Goal: Task Accomplishment & Management: Manage account settings

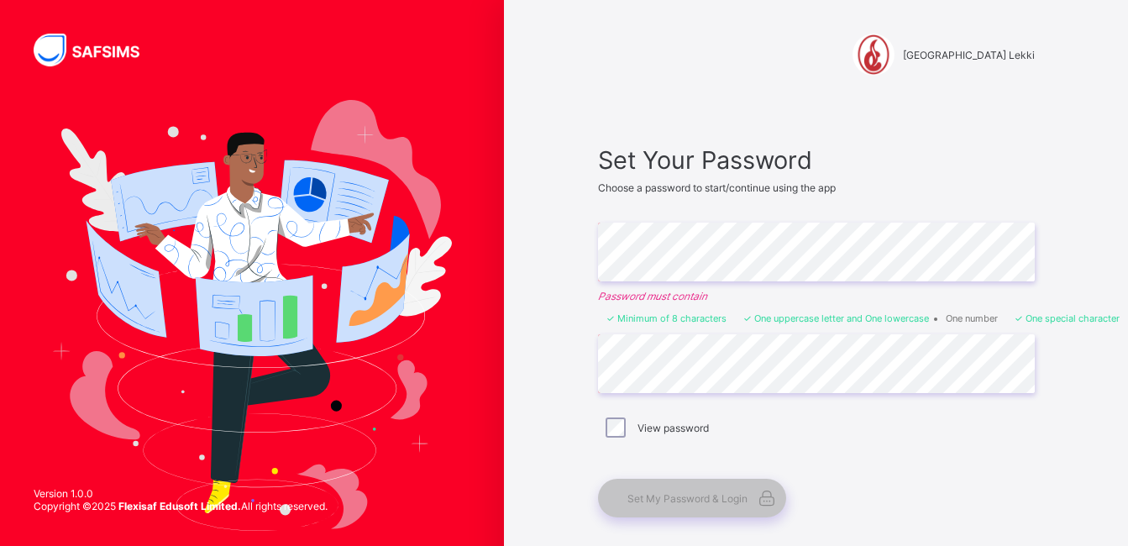
click at [732, 417] on div "View password" at bounding box center [816, 427] width 428 height 20
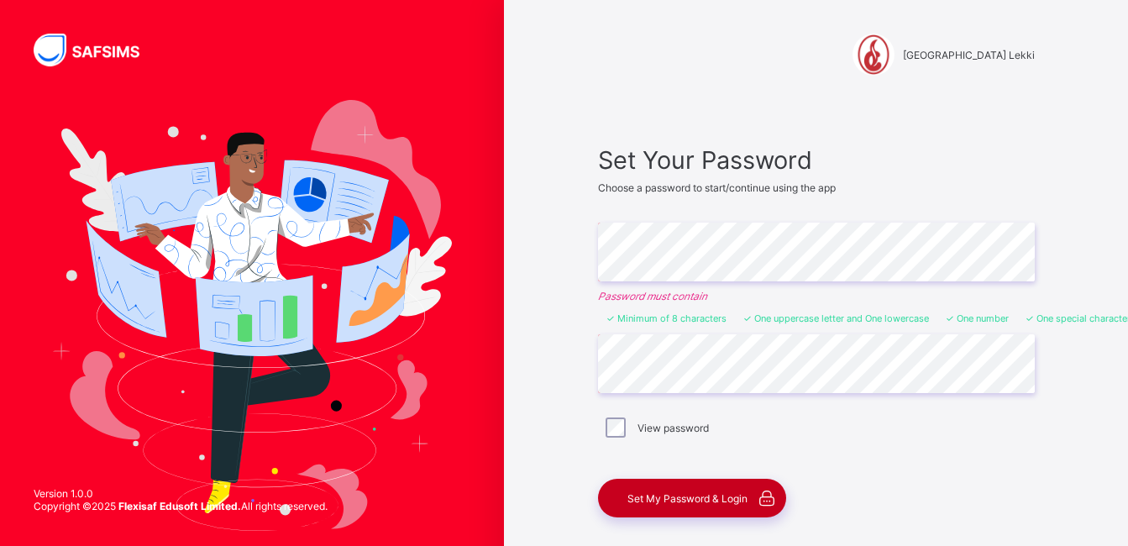
click at [679, 496] on span "Set My Password & Login" at bounding box center [687, 498] width 120 height 13
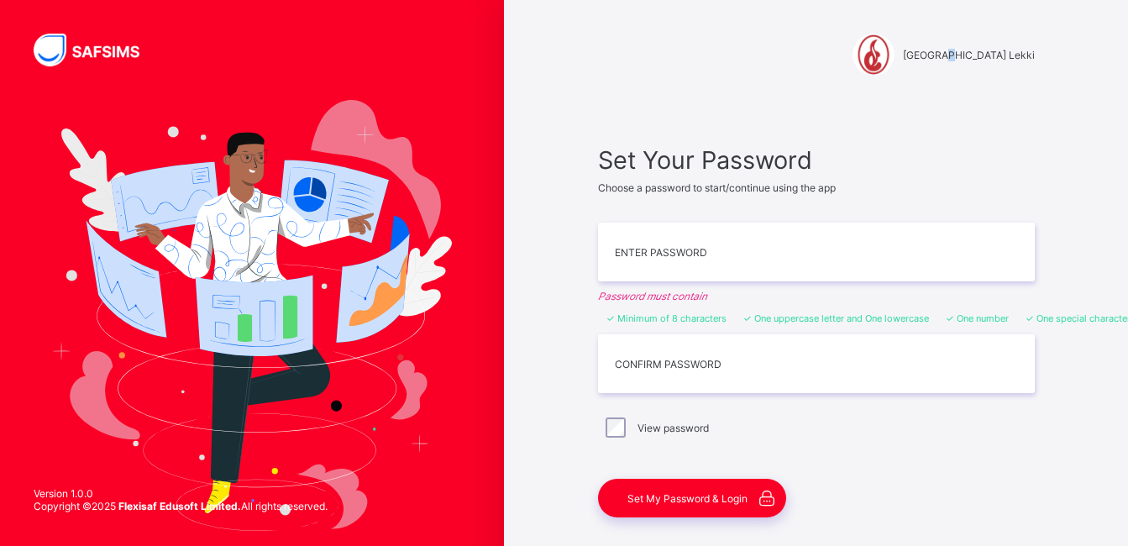
click at [909, 58] on span "[GEOGRAPHIC_DATA] Lekki" at bounding box center [969, 55] width 132 height 13
click at [131, 51] on img at bounding box center [97, 50] width 126 height 33
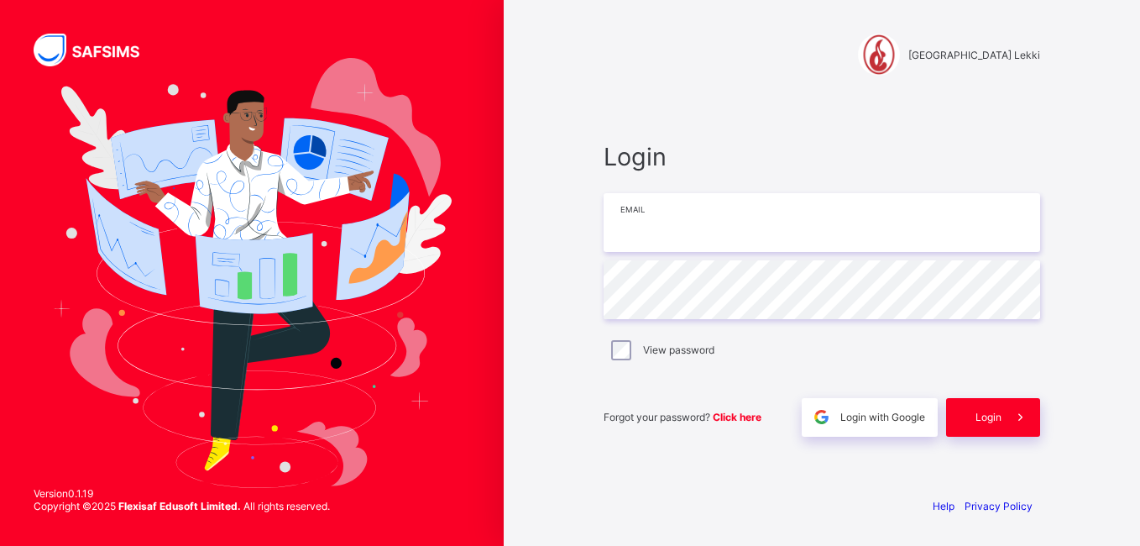
type input "**********"
click at [616, 360] on div "View password" at bounding box center [822, 350] width 437 height 35
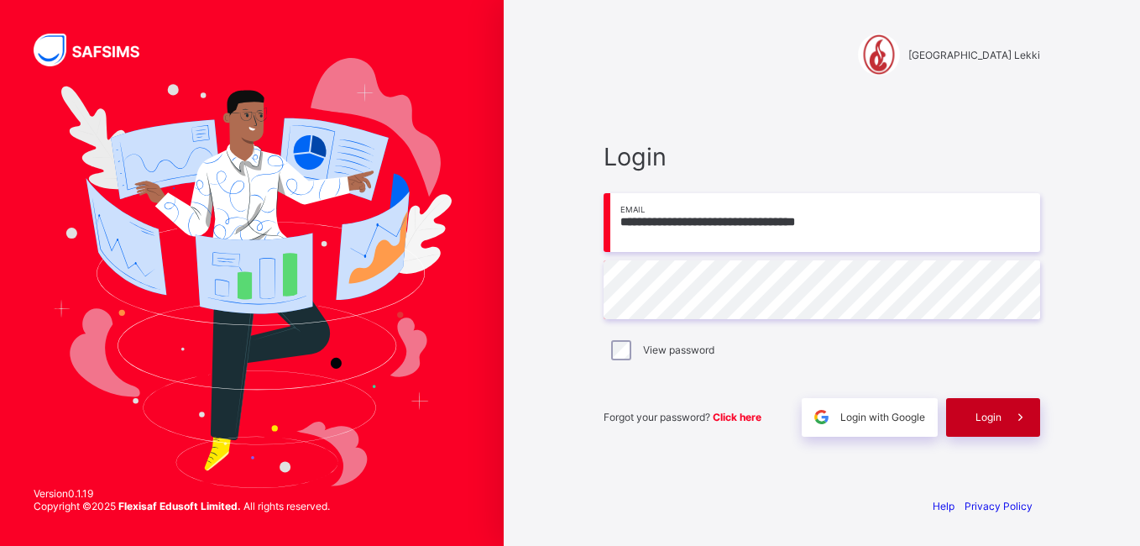
click at [1005, 427] on span at bounding box center [1021, 417] width 39 height 39
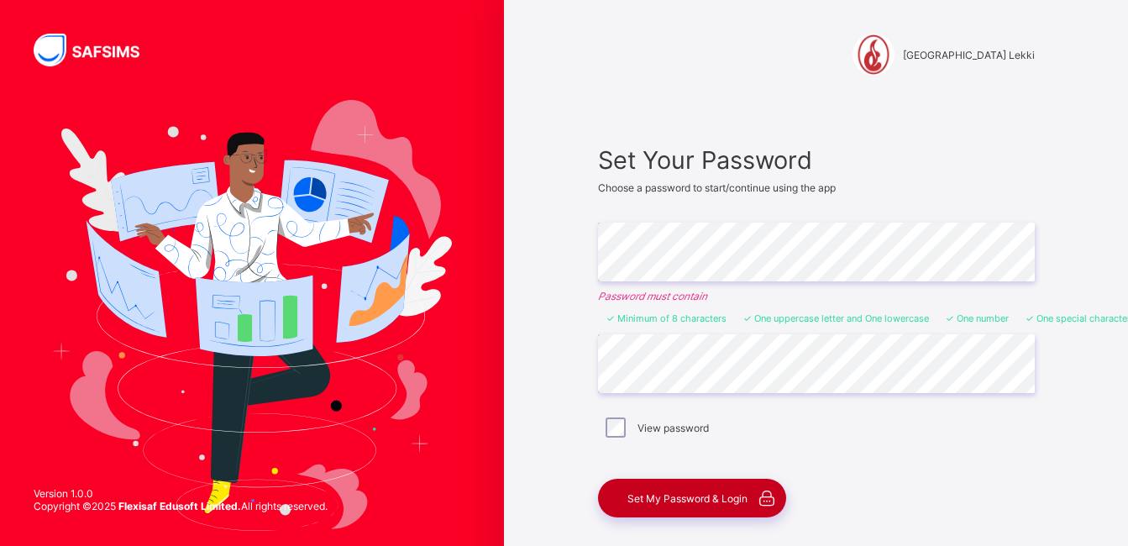
click at [693, 488] on div "Set My Password & Login" at bounding box center [692, 498] width 188 height 39
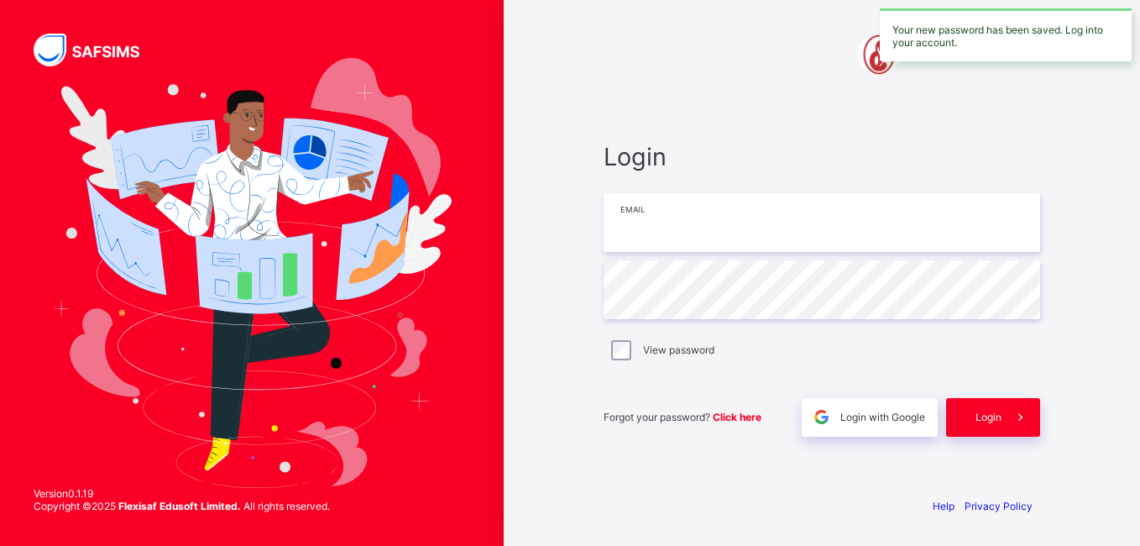
type input "**********"
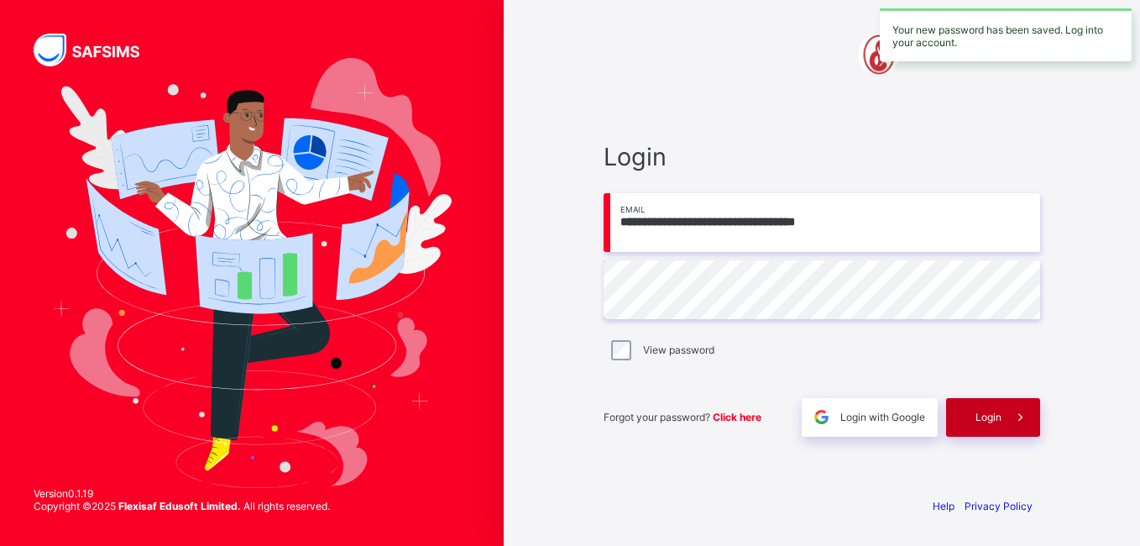
click at [989, 413] on span "Login" at bounding box center [989, 417] width 26 height 13
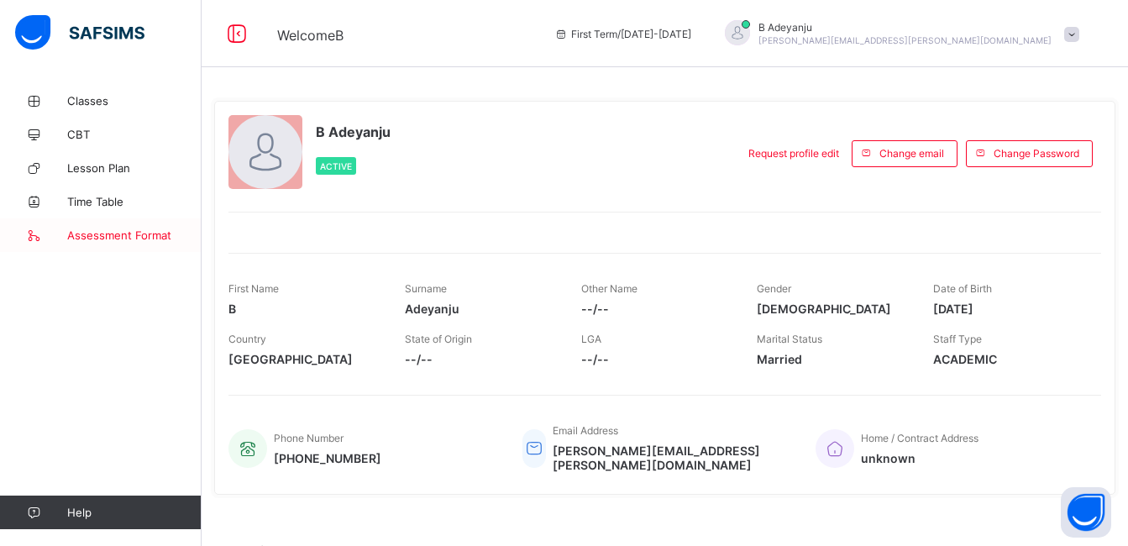
click at [116, 228] on link "Assessment Format" at bounding box center [101, 235] width 202 height 34
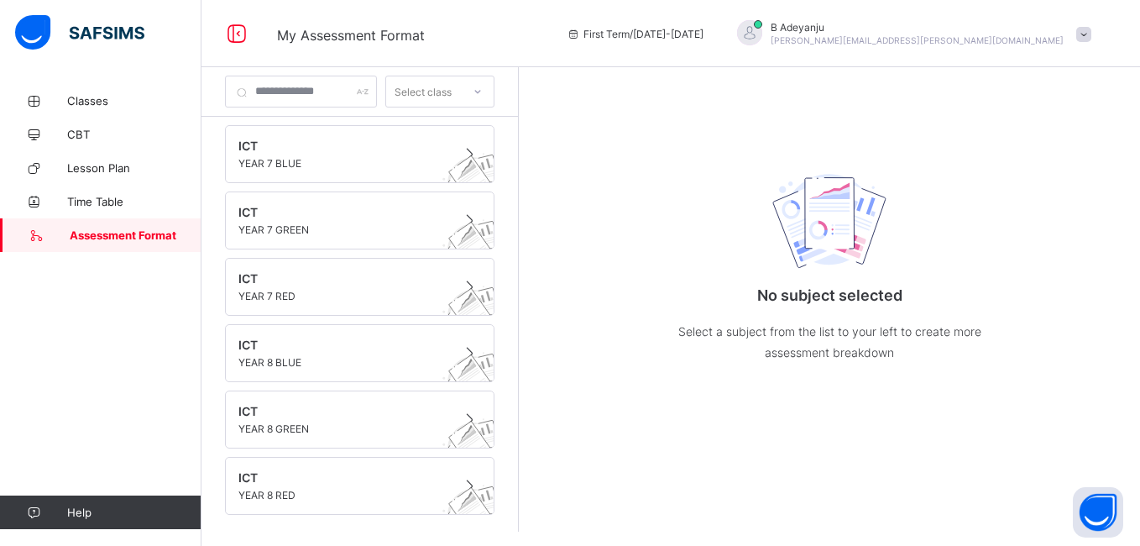
click at [452, 88] on div "Select class" at bounding box center [423, 92] width 57 height 32
click at [375, 96] on input "text" at bounding box center [301, 92] width 152 height 32
click at [362, 161] on span "YEAR 7 BLUE" at bounding box center [344, 163] width 211 height 13
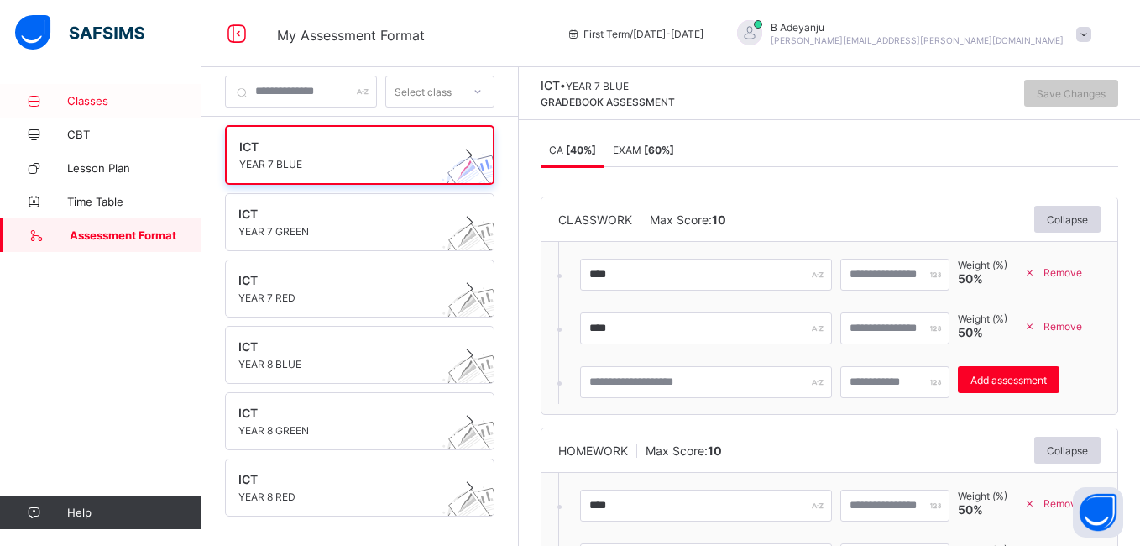
click at [97, 87] on link "Classes" at bounding box center [101, 101] width 202 height 34
